Goal: Task Accomplishment & Management: Use online tool/utility

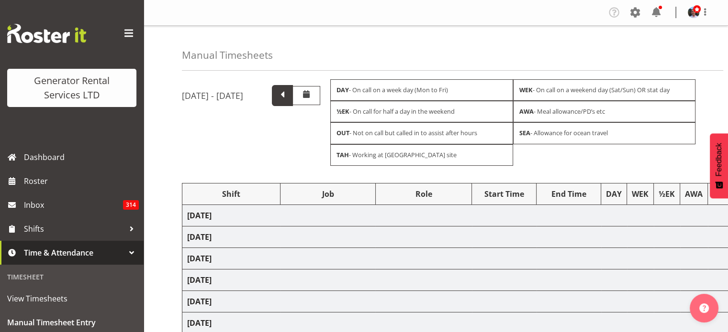
click at [288, 96] on span at bounding box center [282, 94] width 12 height 12
click at [288, 97] on span at bounding box center [282, 94] width 12 height 12
select select "875"
select select
select select "875"
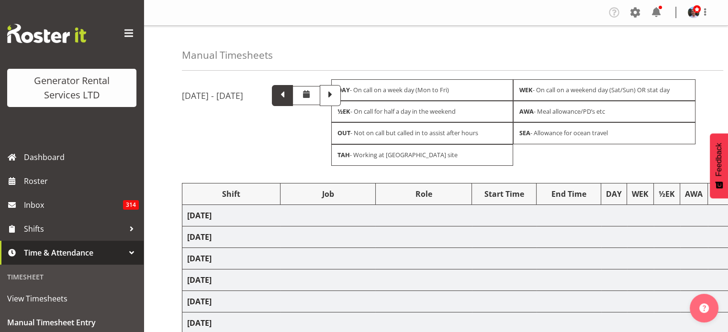
select select
